Goal: Communication & Community: Participate in discussion

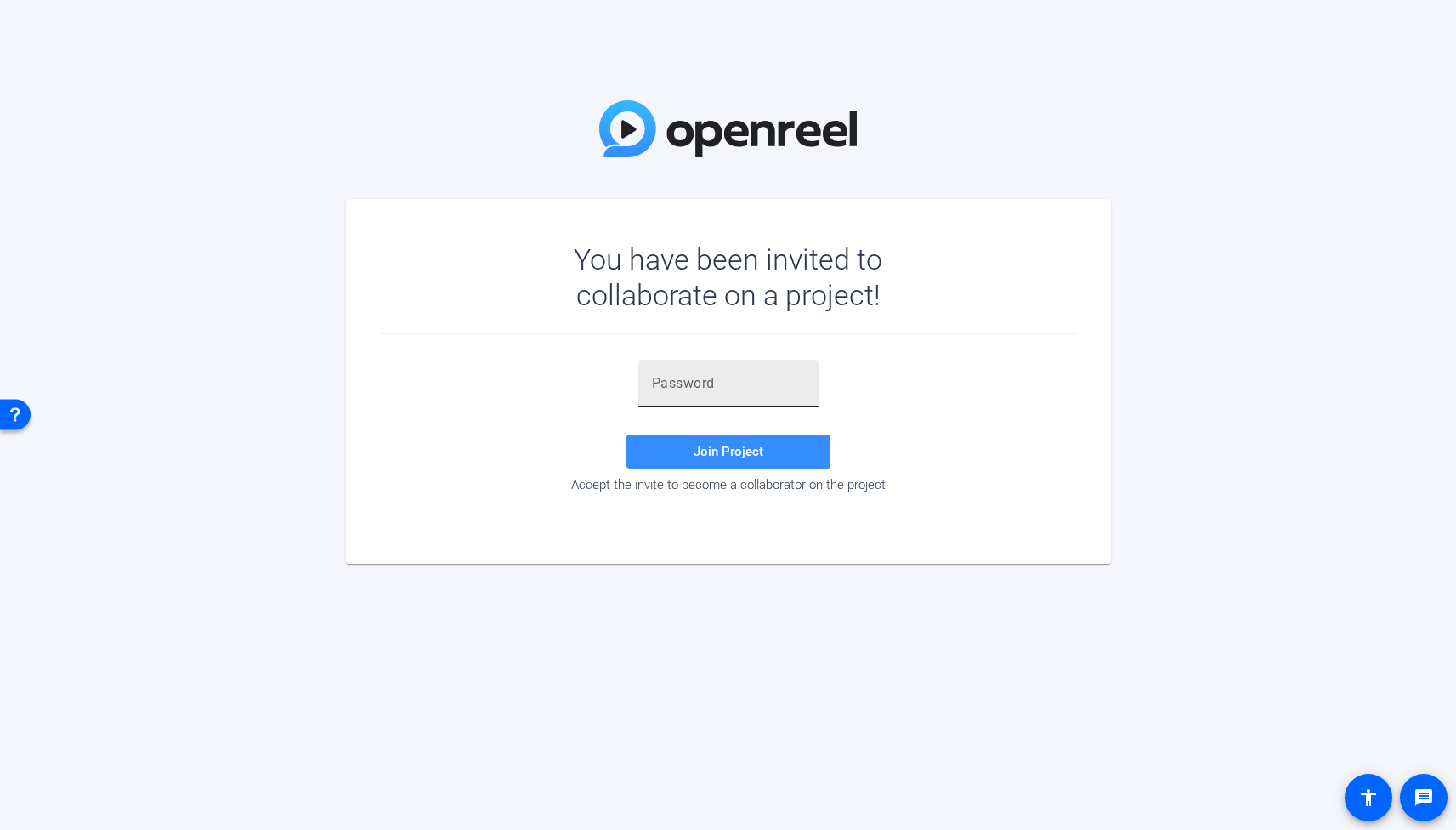
click at [767, 385] on input "text" at bounding box center [728, 383] width 153 height 21
paste input ")o7B0A"
type input ")o7B0A"
click at [702, 463] on span at bounding box center [728, 451] width 204 height 40
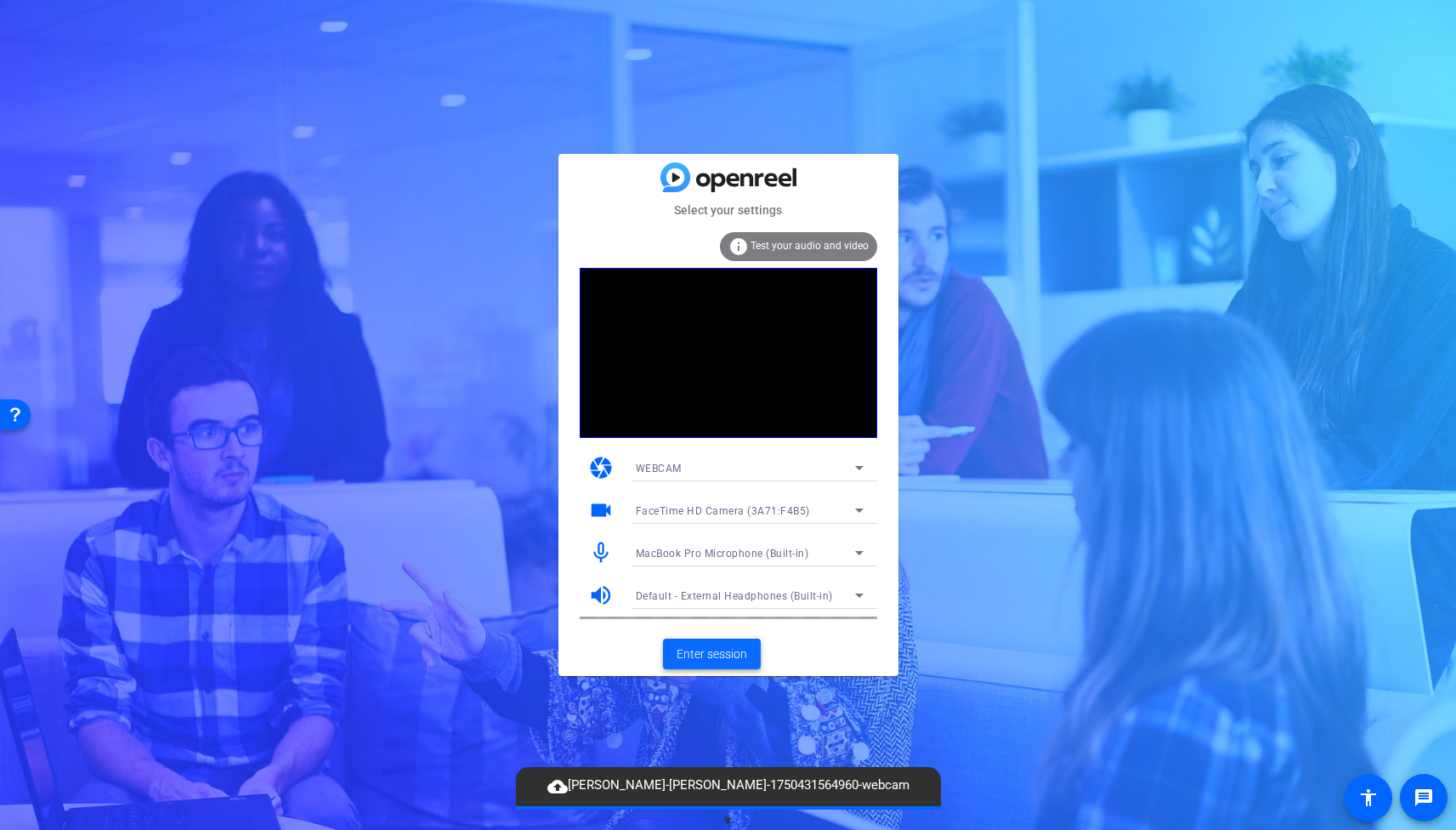
click at [711, 653] on span "Enter session" at bounding box center [712, 653] width 70 height 18
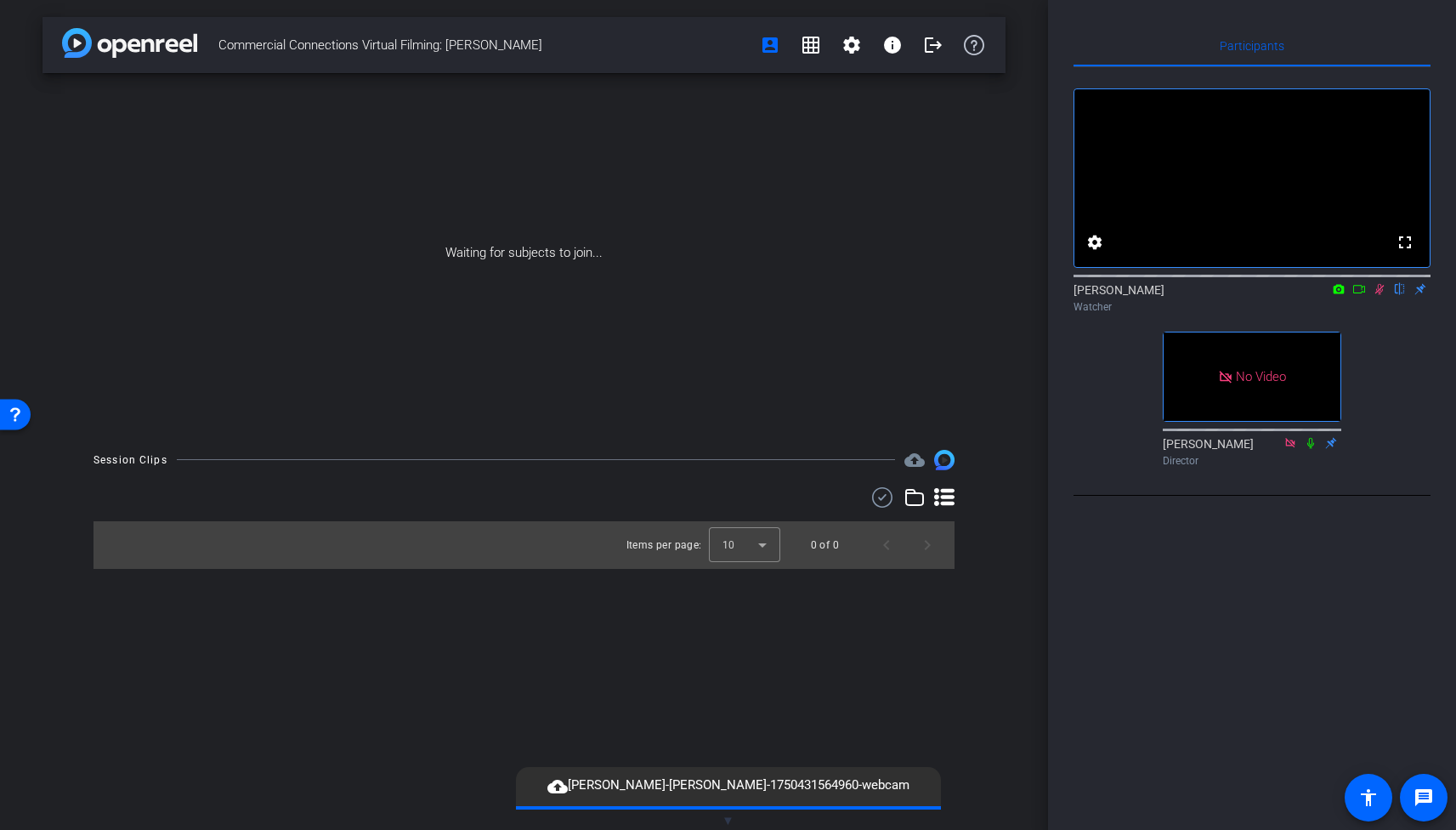
click at [1379, 295] on icon at bounding box center [1379, 289] width 13 height 12
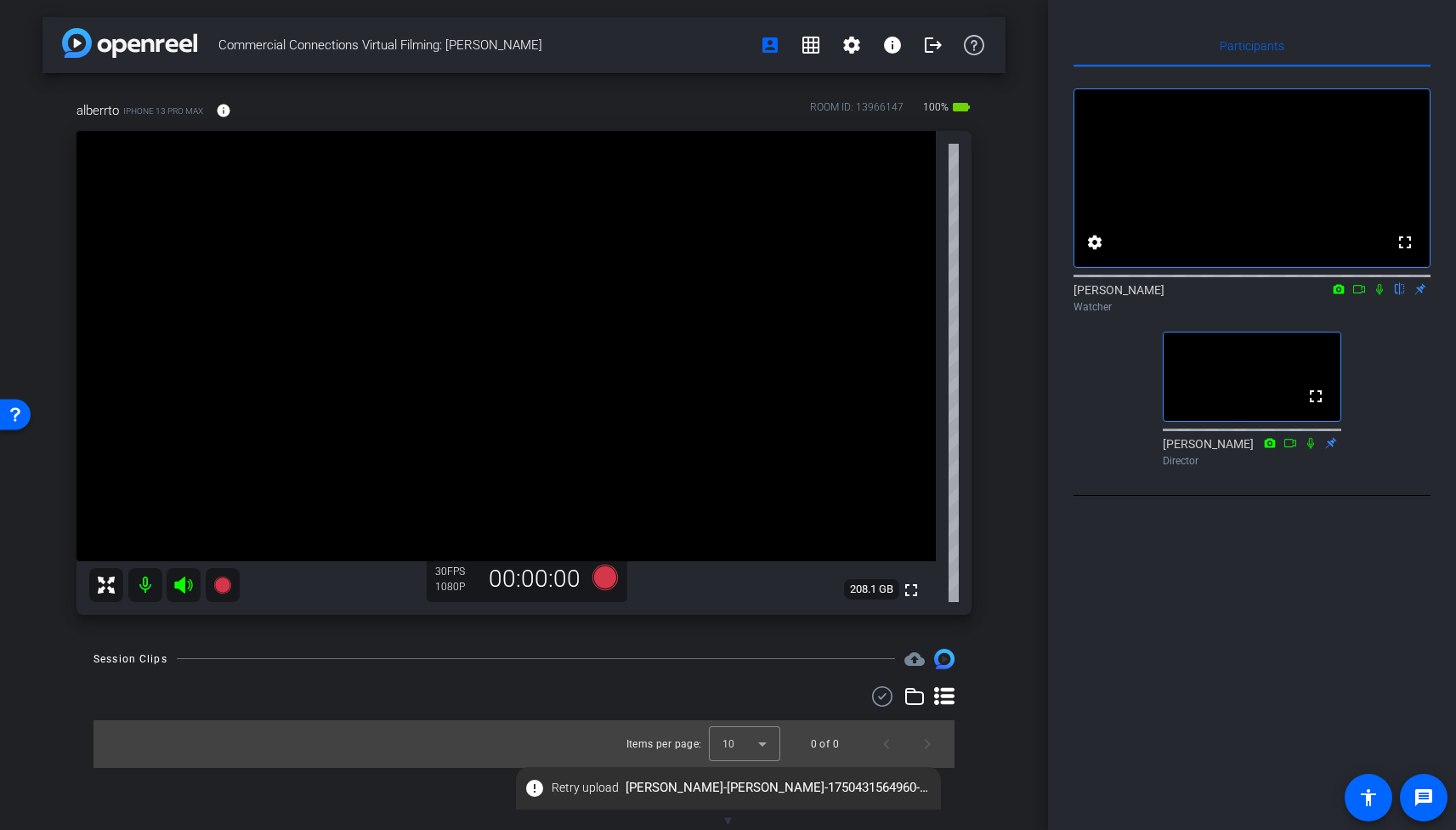
click at [1377, 295] on icon at bounding box center [1379, 289] width 7 height 11
click at [1377, 295] on icon at bounding box center [1380, 289] width 9 height 11
click at [1377, 295] on icon at bounding box center [1379, 289] width 7 height 11
click at [1377, 295] on icon at bounding box center [1380, 289] width 9 height 11
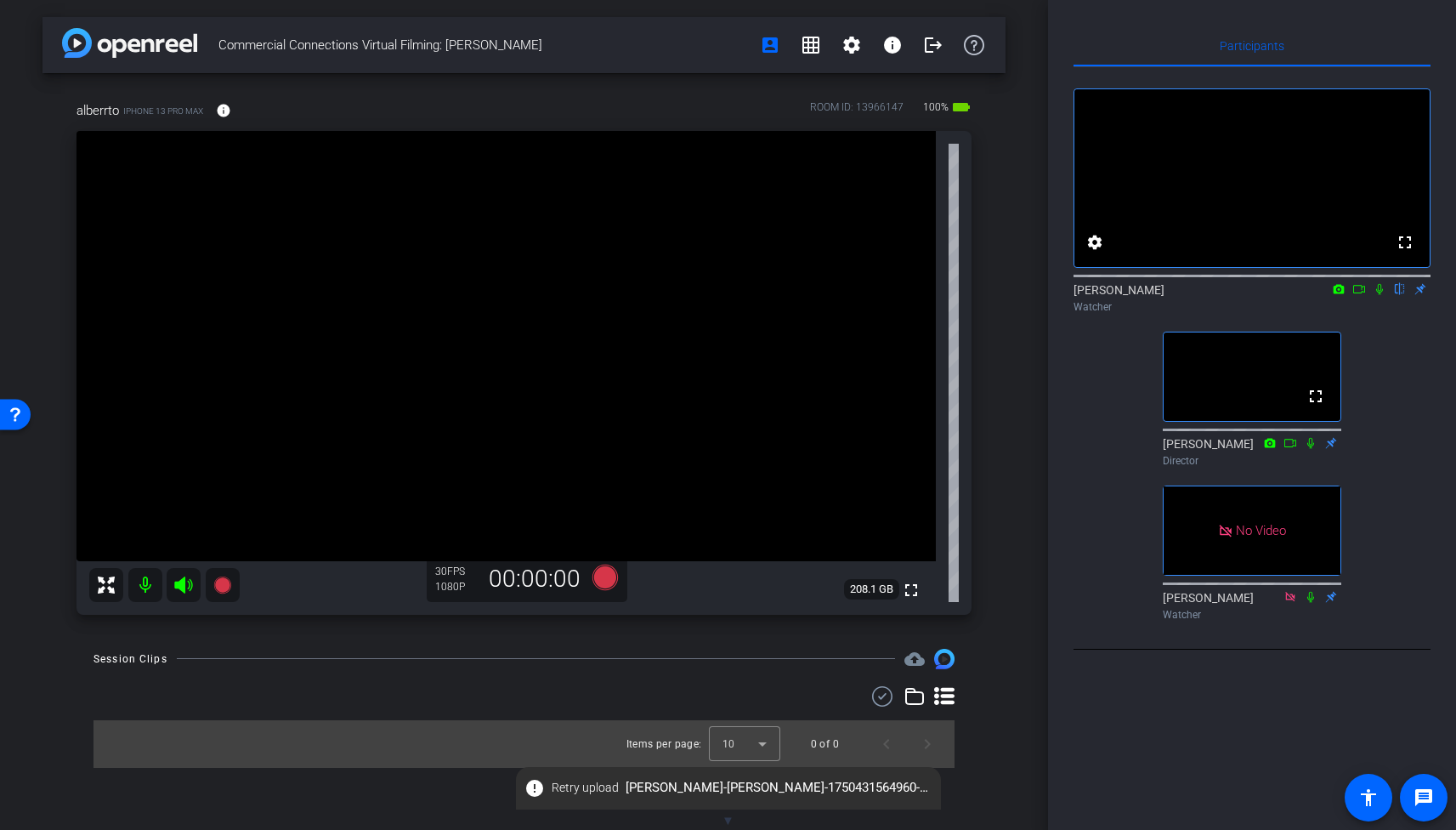
click at [1362, 293] on icon at bounding box center [1358, 288] width 12 height 8
click at [1397, 295] on icon at bounding box center [1400, 289] width 13 height 12
click at [1399, 295] on icon at bounding box center [1401, 289] width 9 height 11
click at [1400, 295] on icon at bounding box center [1400, 289] width 7 height 11
click at [1400, 295] on icon at bounding box center [1401, 289] width 9 height 11
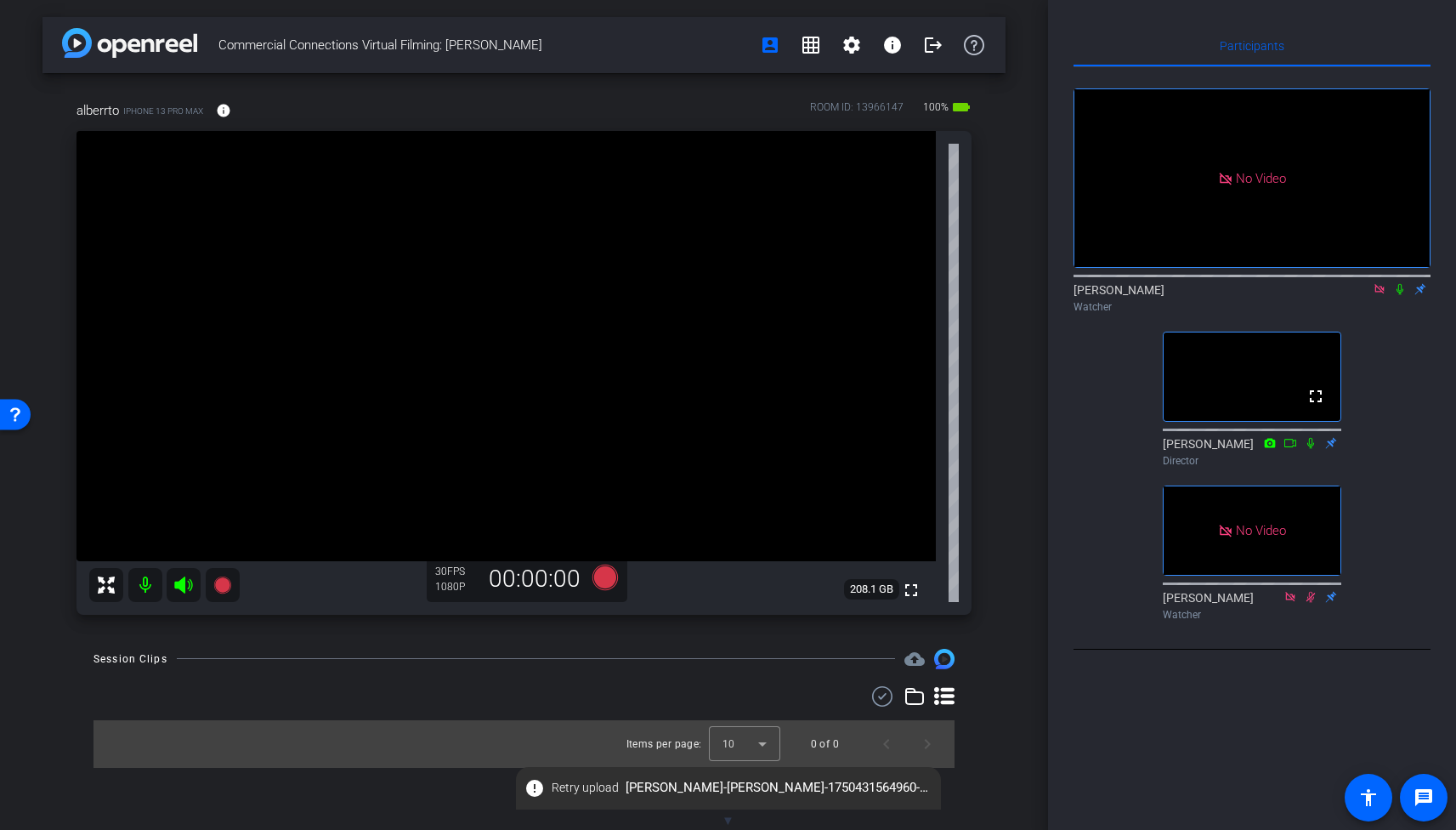
click at [1400, 295] on icon at bounding box center [1400, 289] width 7 height 11
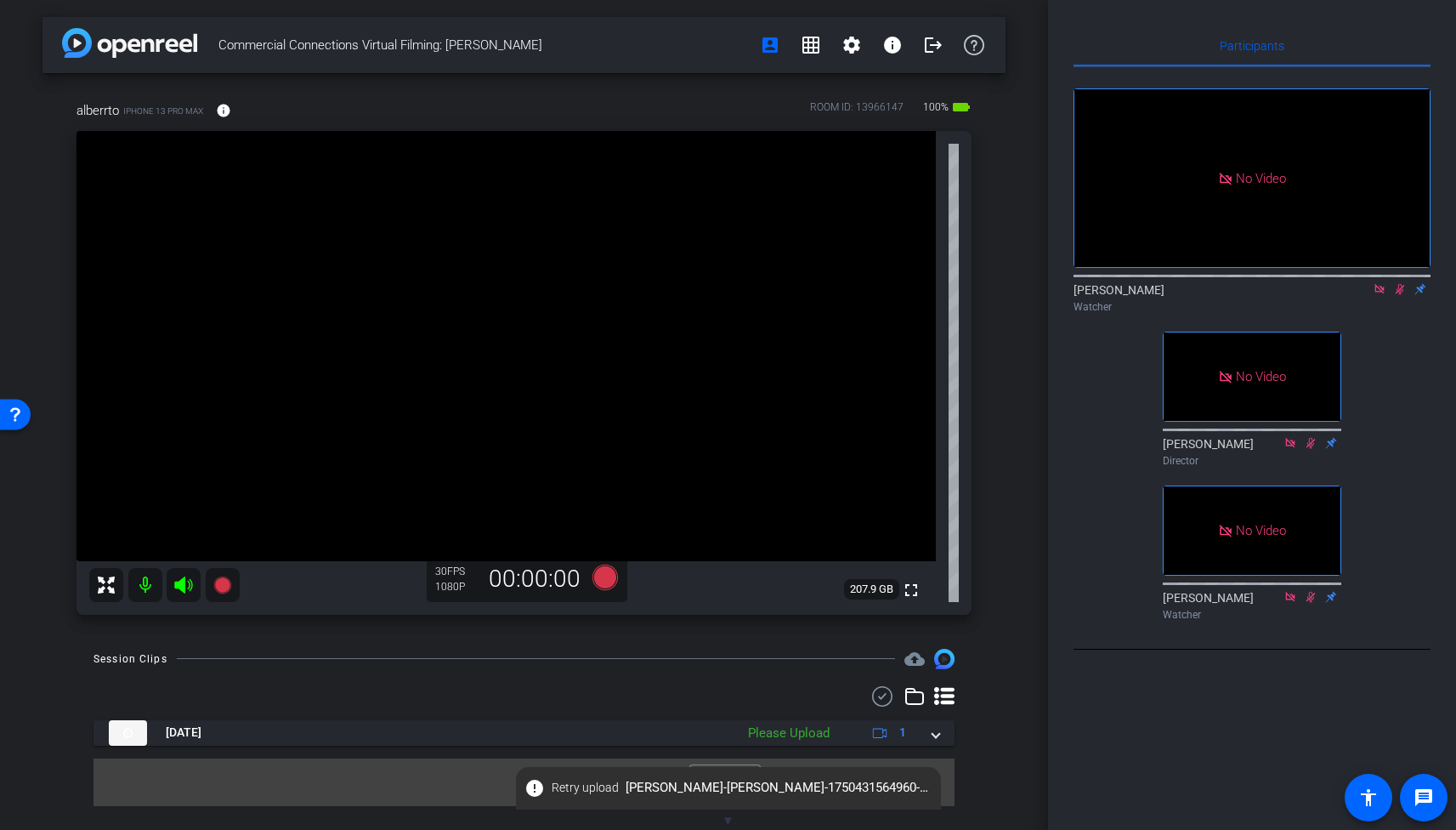
click at [1402, 295] on icon at bounding box center [1400, 289] width 13 height 12
click at [1381, 293] on icon at bounding box center [1379, 288] width 9 height 9
click at [1379, 295] on icon at bounding box center [1379, 289] width 13 height 12
click at [1377, 352] on div "fullscreen settings [PERSON_NAME] flip Watcher fullscreen [PERSON_NAME] Directo…" at bounding box center [1252, 347] width 357 height 561
click at [1377, 295] on icon at bounding box center [1379, 289] width 13 height 12
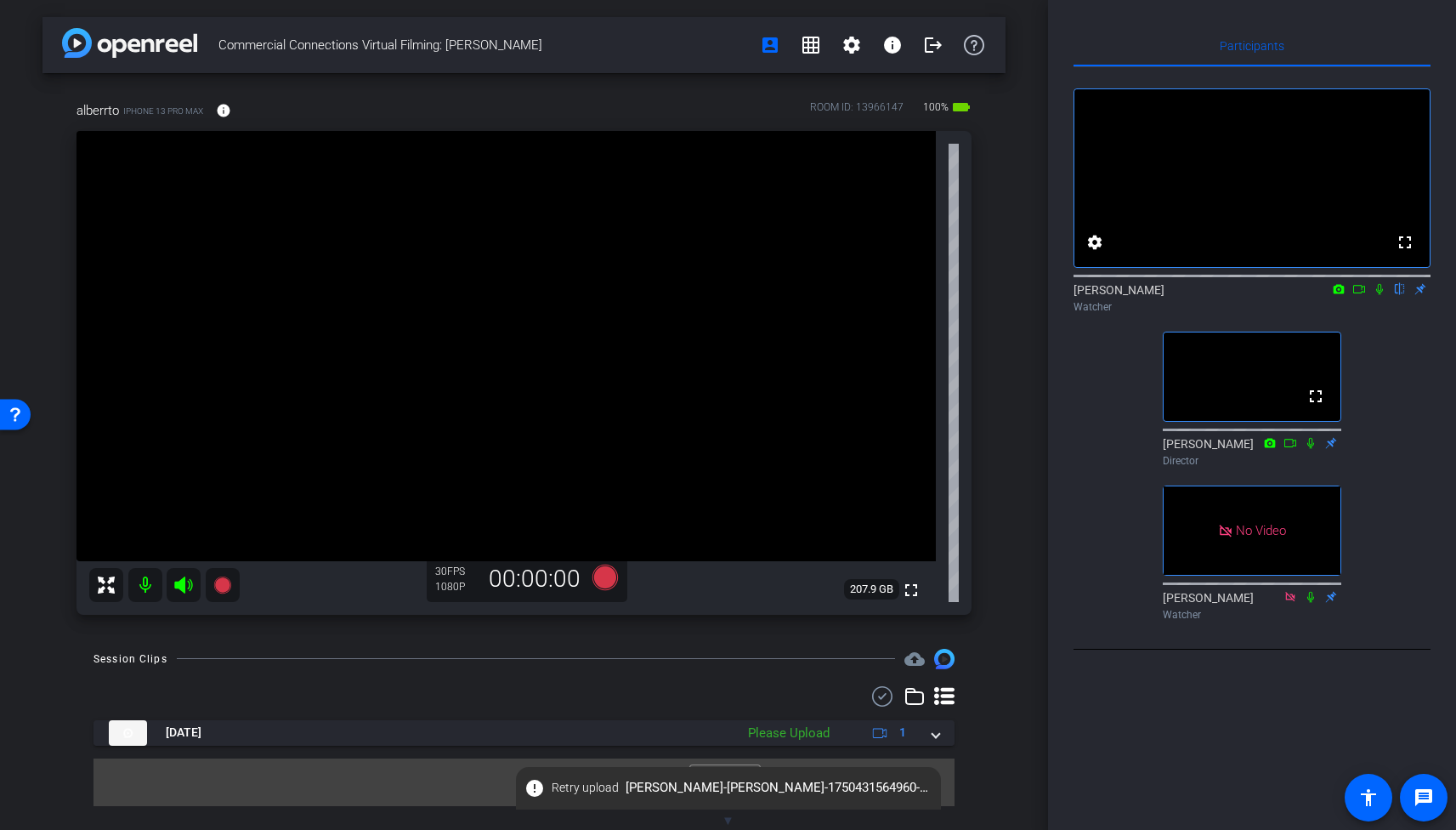
click at [1377, 295] on icon at bounding box center [1379, 289] width 13 height 12
click at [1377, 295] on icon at bounding box center [1380, 289] width 9 height 11
click at [1376, 295] on icon at bounding box center [1379, 289] width 13 height 12
click at [1380, 295] on icon at bounding box center [1379, 289] width 13 height 12
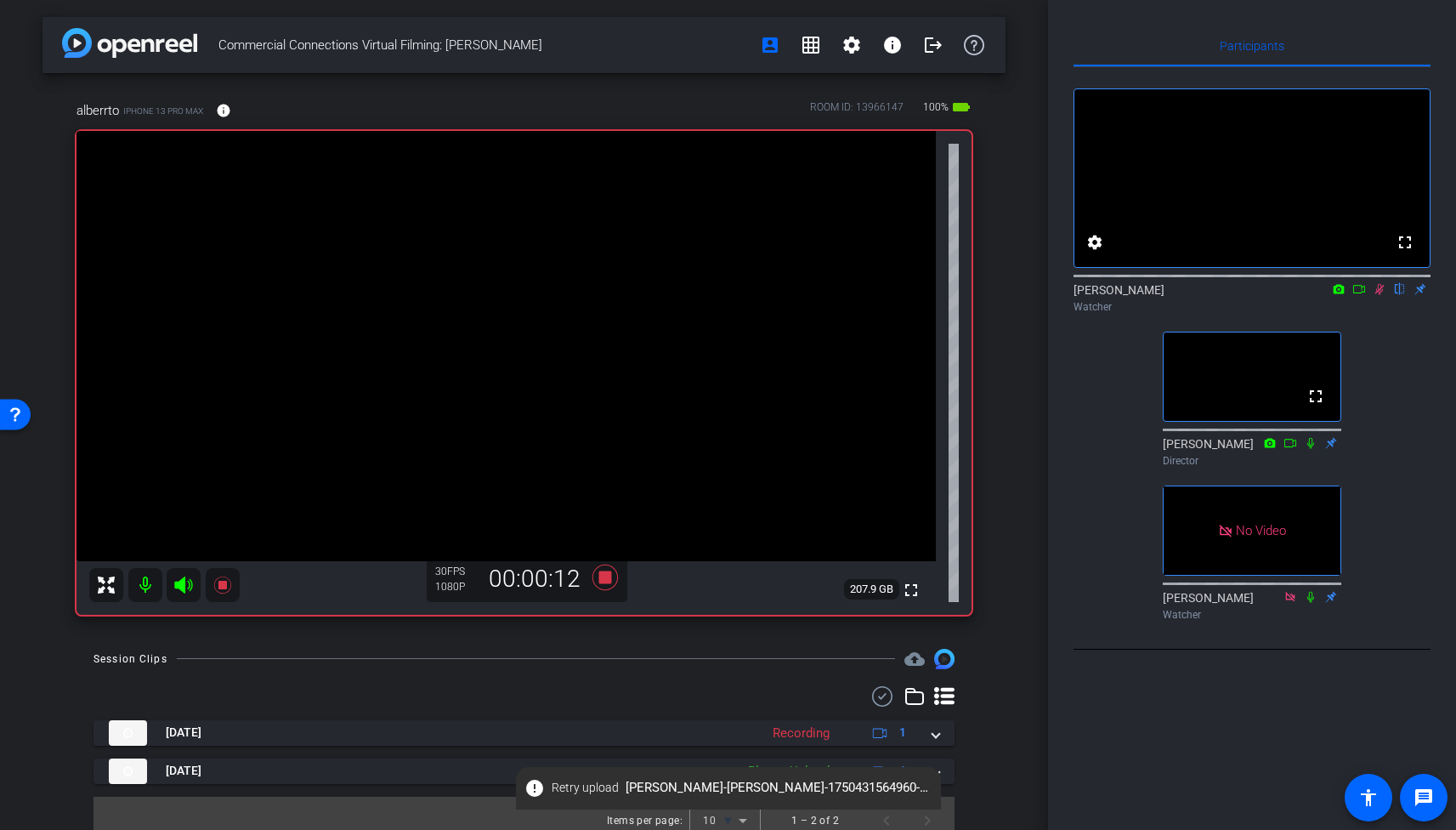
click at [1377, 295] on icon at bounding box center [1380, 289] width 9 height 11
click at [1377, 295] on icon at bounding box center [1379, 289] width 7 height 11
click at [1360, 295] on icon at bounding box center [1359, 289] width 13 height 12
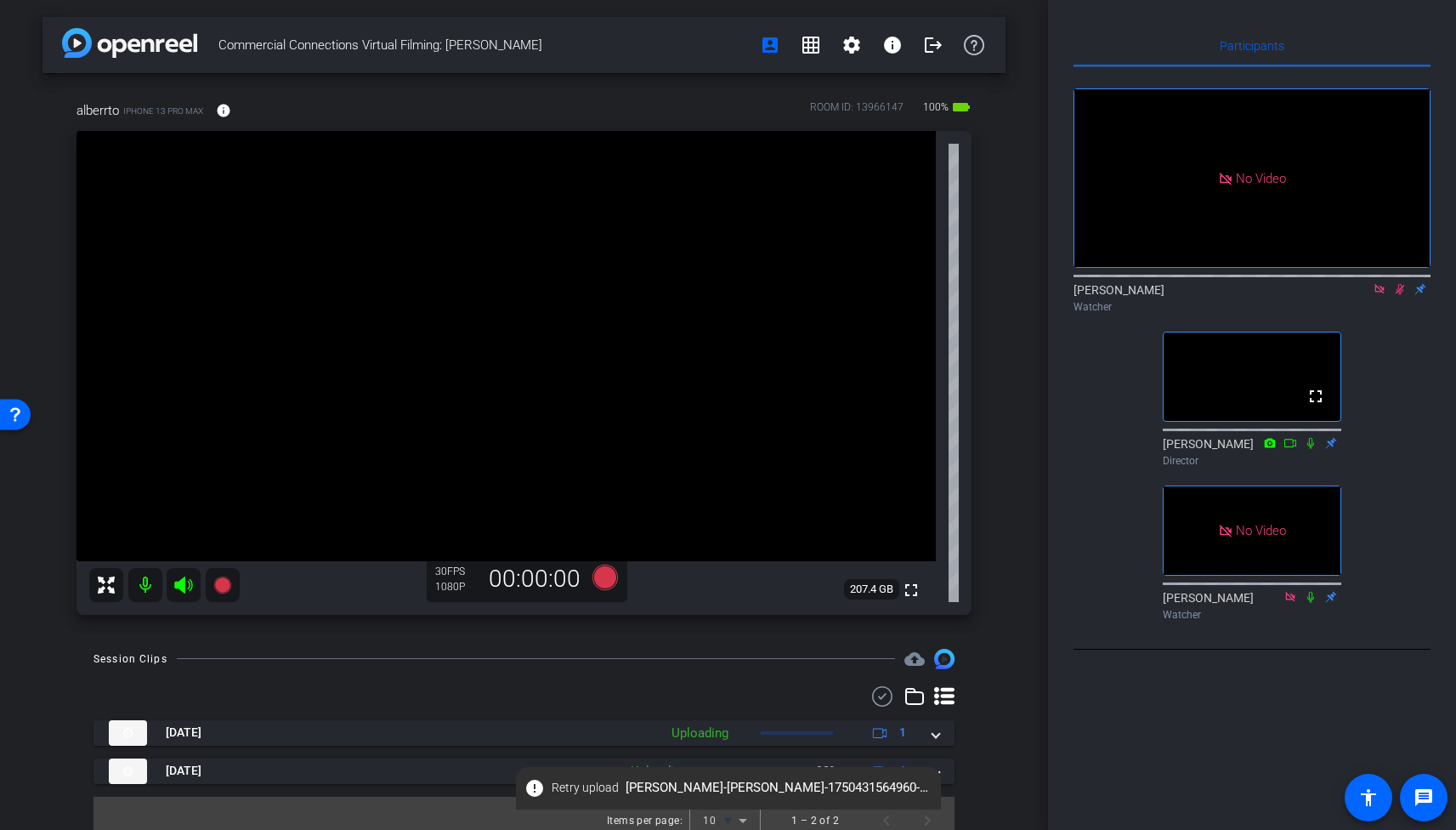
click at [1399, 297] on mat-icon at bounding box center [1400, 289] width 21 height 15
click at [1400, 295] on icon at bounding box center [1400, 289] width 13 height 12
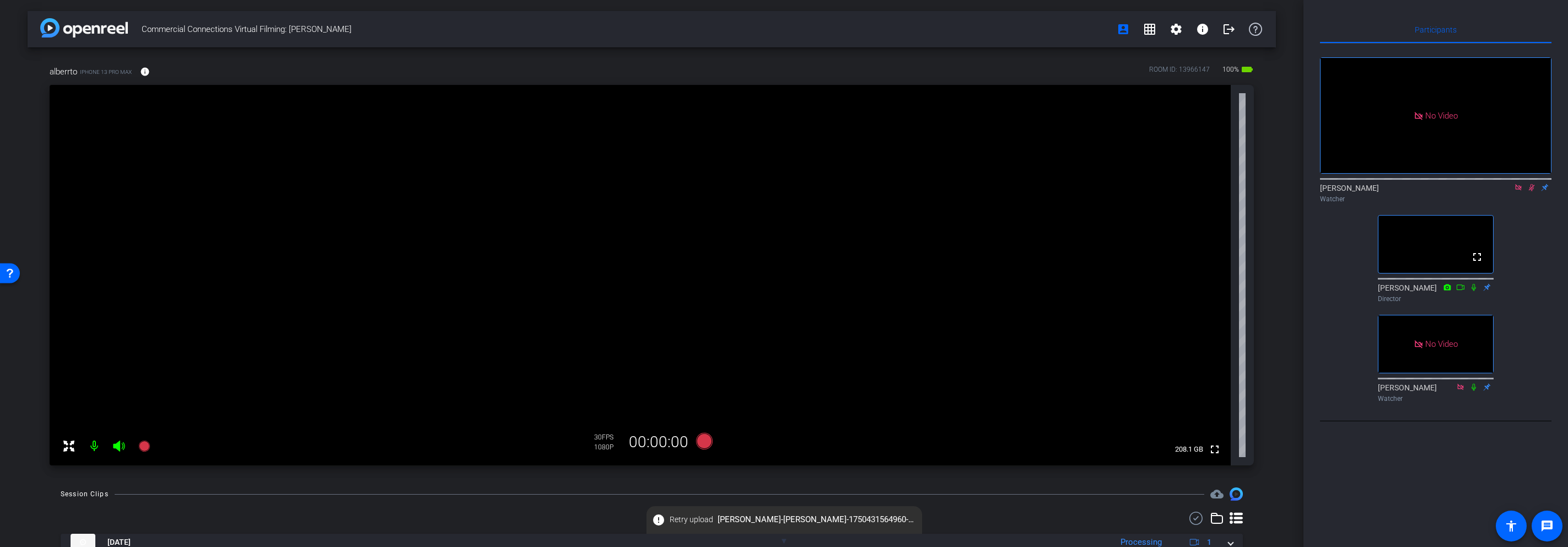
click at [1049, 191] on icon at bounding box center [1532, 188] width 6 height 7
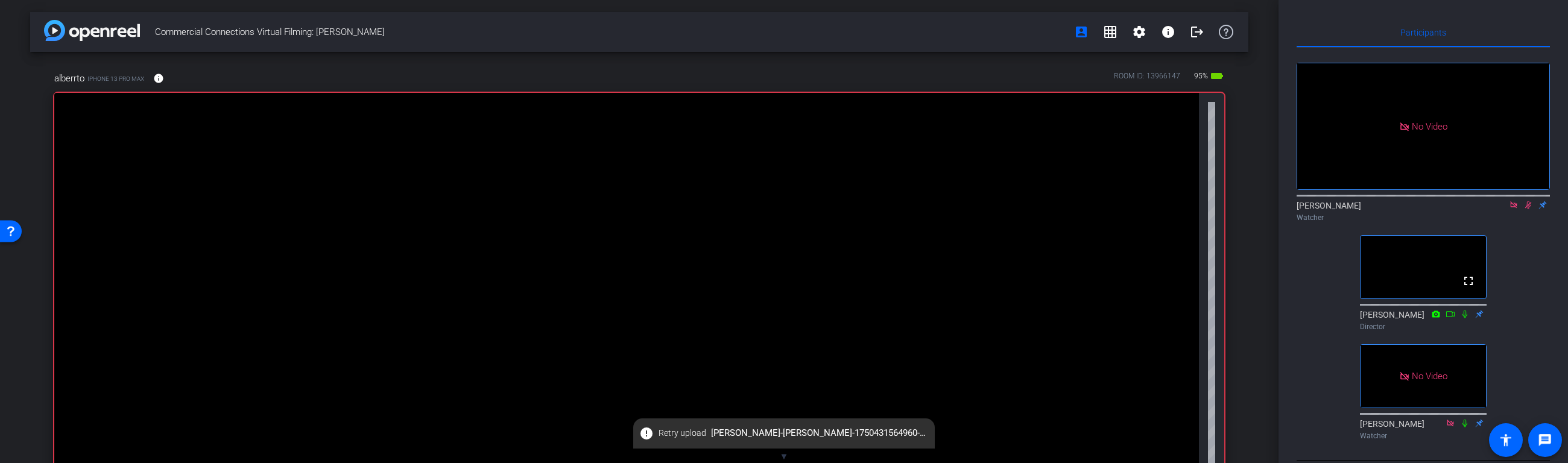
click at [1148, 209] on icon at bounding box center [1528, 205] width 9 height 9
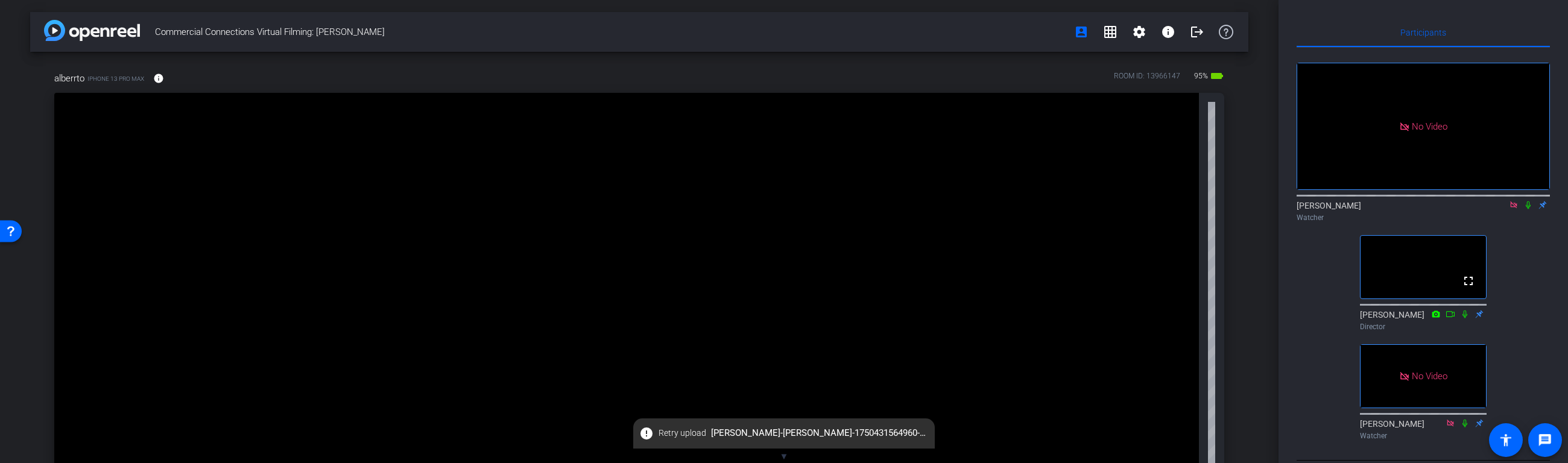
click at [1148, 209] on icon at bounding box center [1528, 205] width 9 height 9
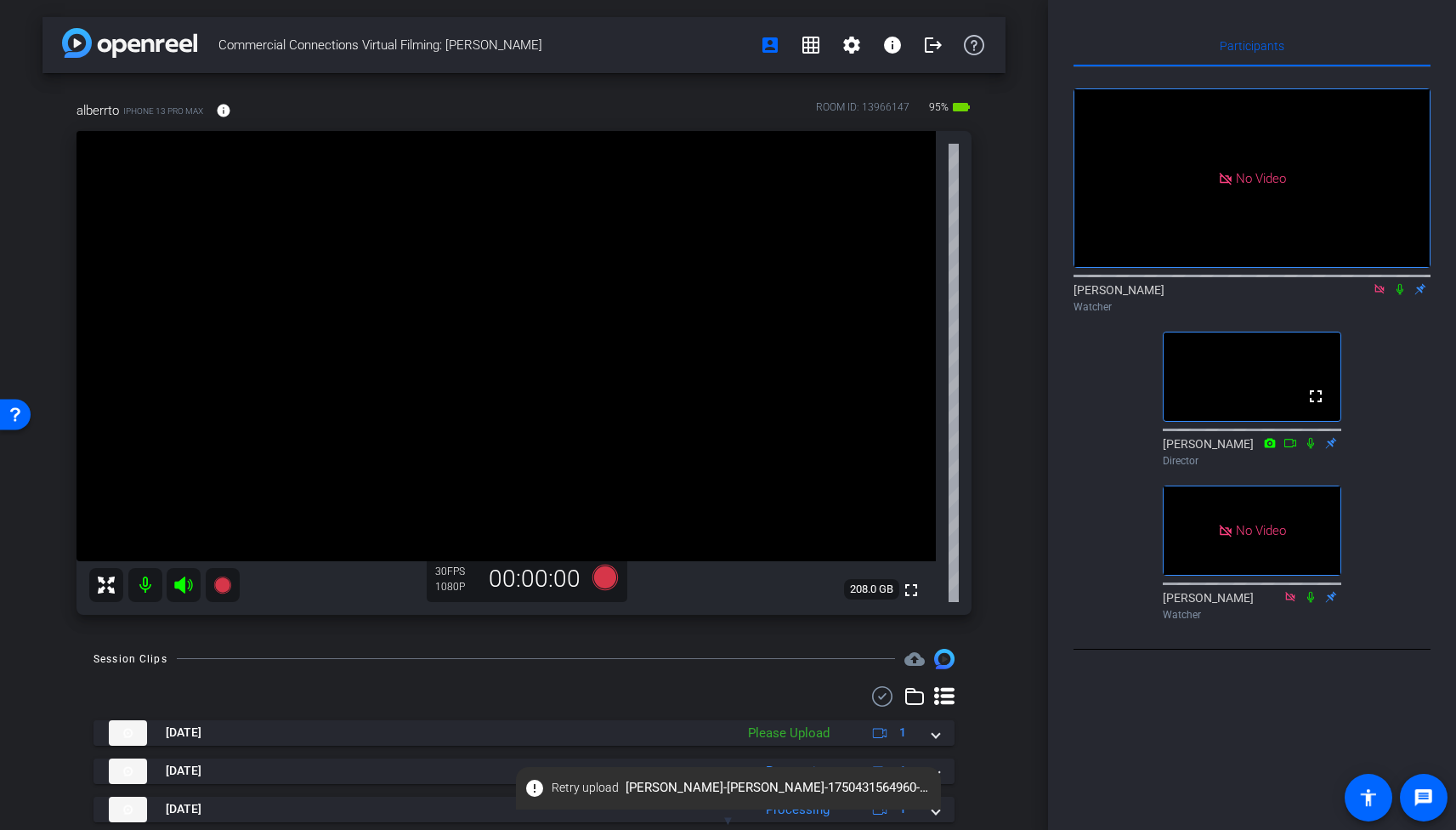
click at [1398, 295] on icon at bounding box center [1400, 289] width 13 height 12
click at [1399, 295] on icon at bounding box center [1401, 289] width 9 height 11
click at [1379, 295] on icon at bounding box center [1379, 289] width 13 height 12
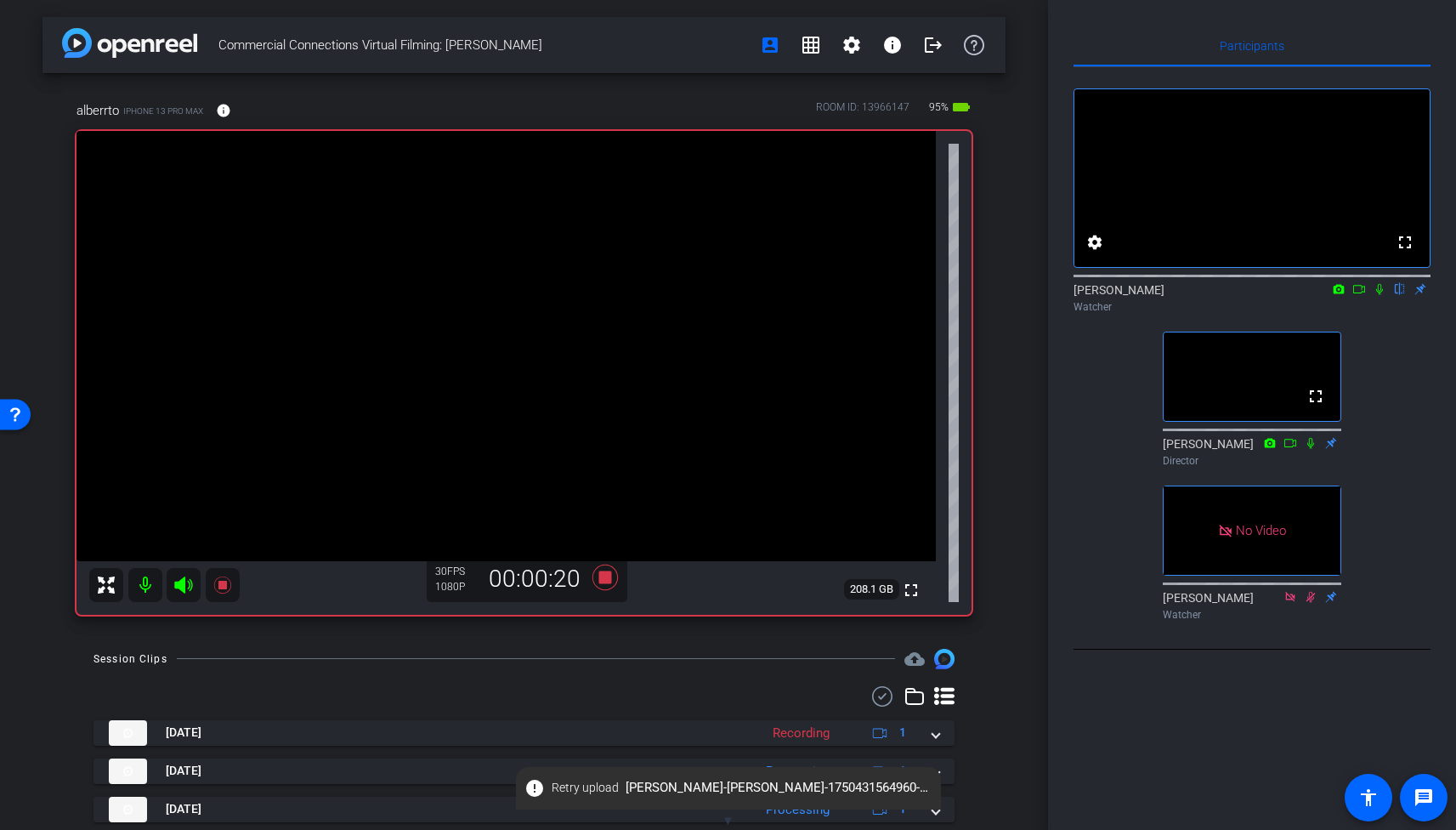
click at [1354, 295] on icon at bounding box center [1359, 289] width 13 height 12
click at [1397, 295] on icon at bounding box center [1400, 289] width 7 height 11
